Goal: Task Accomplishment & Management: Use online tool/utility

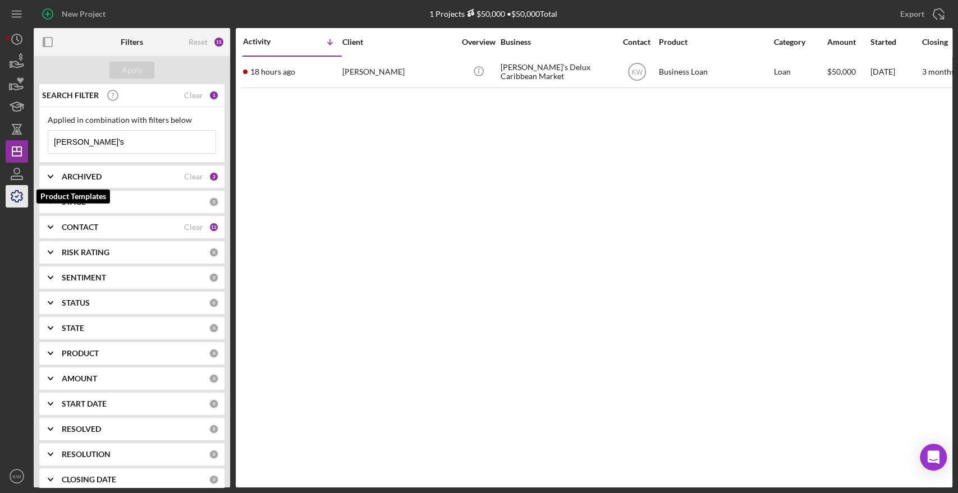
click at [12, 193] on icon "button" at bounding box center [16, 196] width 11 height 11
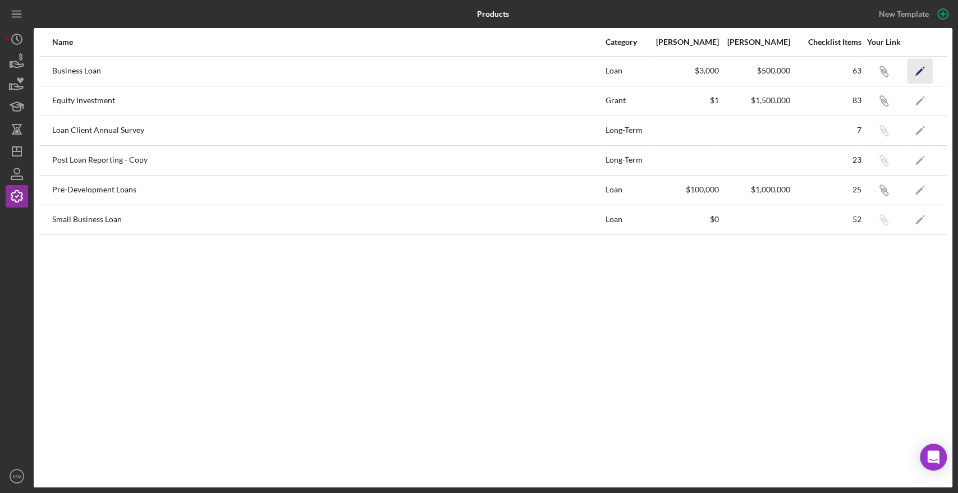
click at [919, 73] on icon "Icon/Edit" at bounding box center [920, 70] width 25 height 25
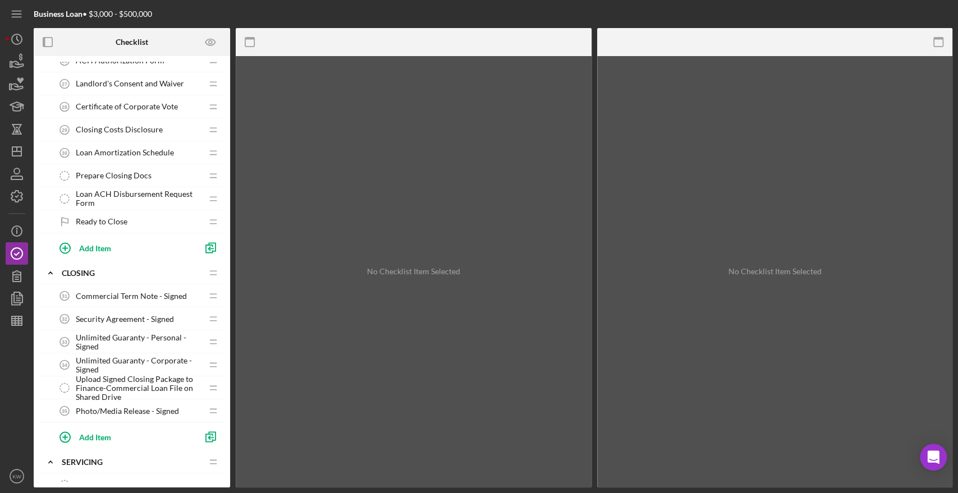
scroll to position [1496, 0]
